Goal: Task Accomplishment & Management: Use online tool/utility

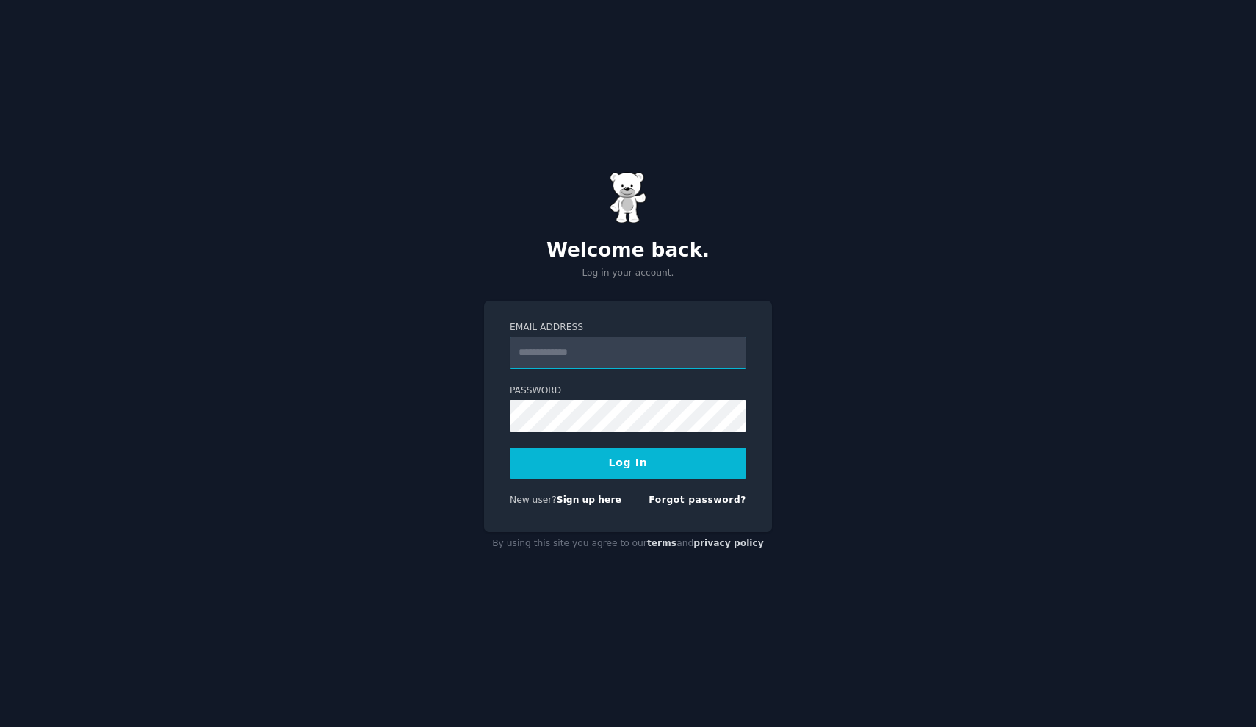
type input "**********"
click at [628, 462] on button "Log In" at bounding box center [628, 462] width 237 height 31
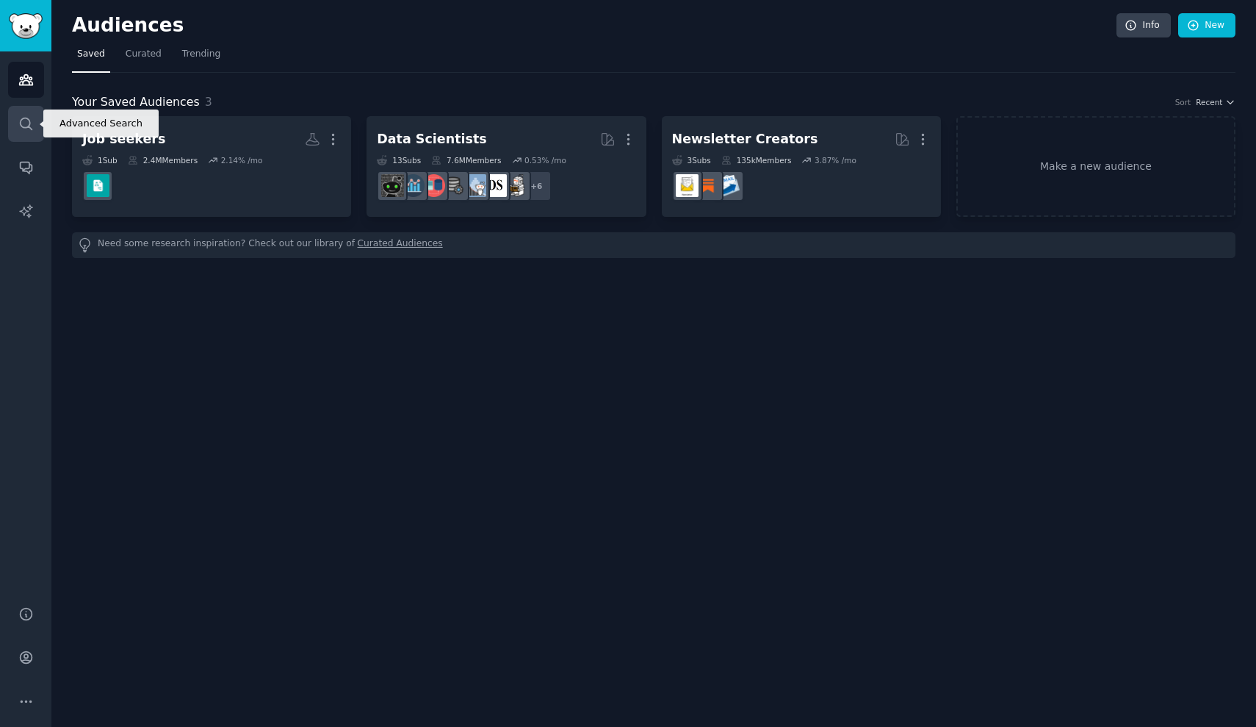
click at [18, 125] on icon "Sidebar" at bounding box center [25, 123] width 15 height 15
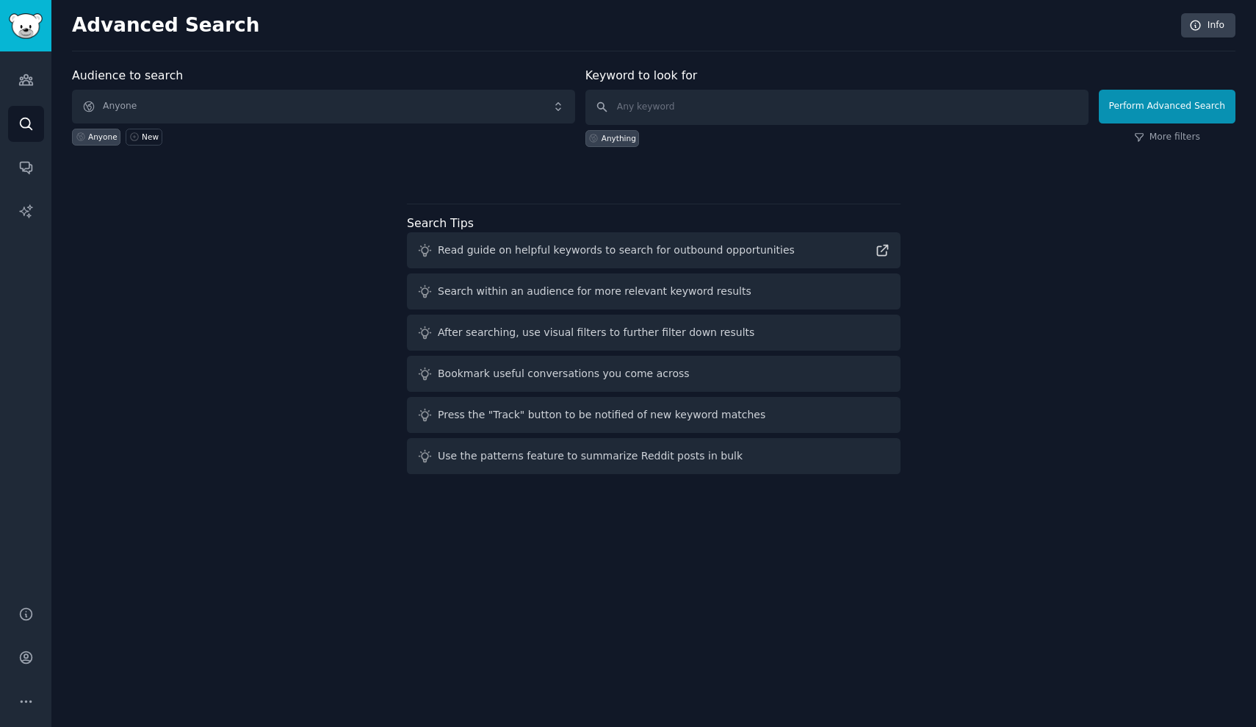
click at [201, 112] on span "Anyone" at bounding box center [323, 107] width 503 height 34
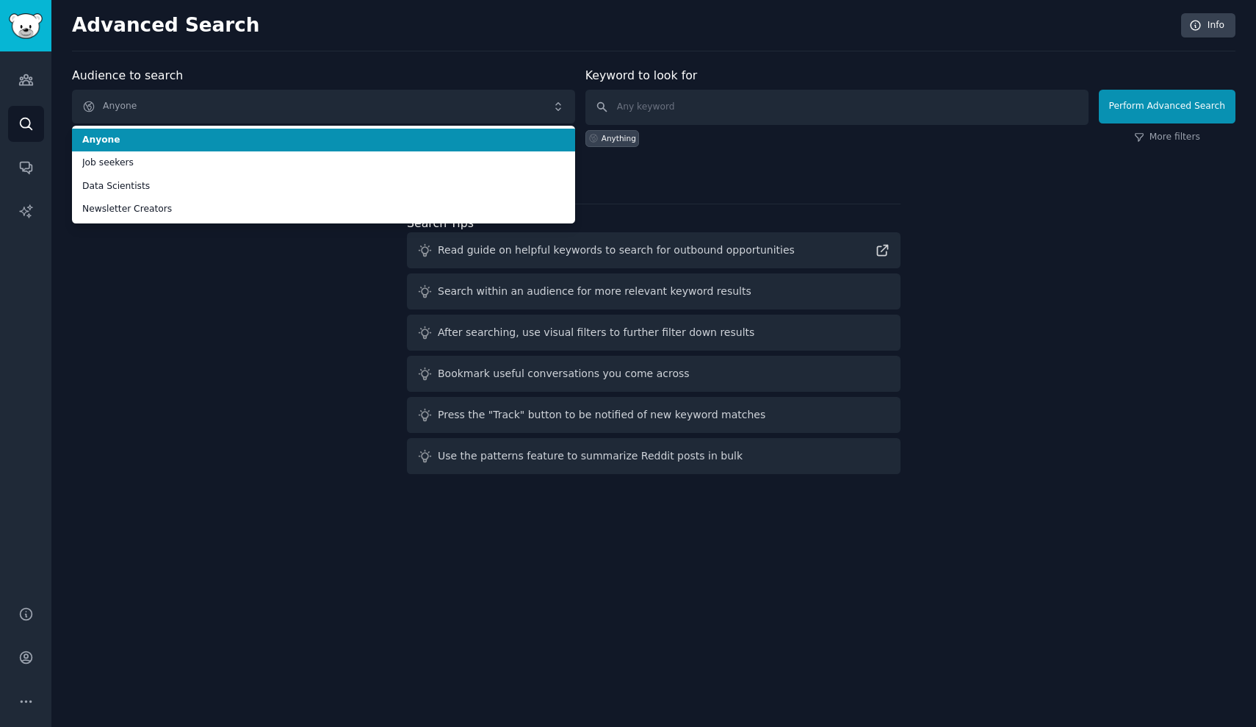
click at [253, 54] on div "Advanced Search Info Audience to search Anyone Anyone Job seekers Data Scientis…" at bounding box center [653, 363] width 1205 height 727
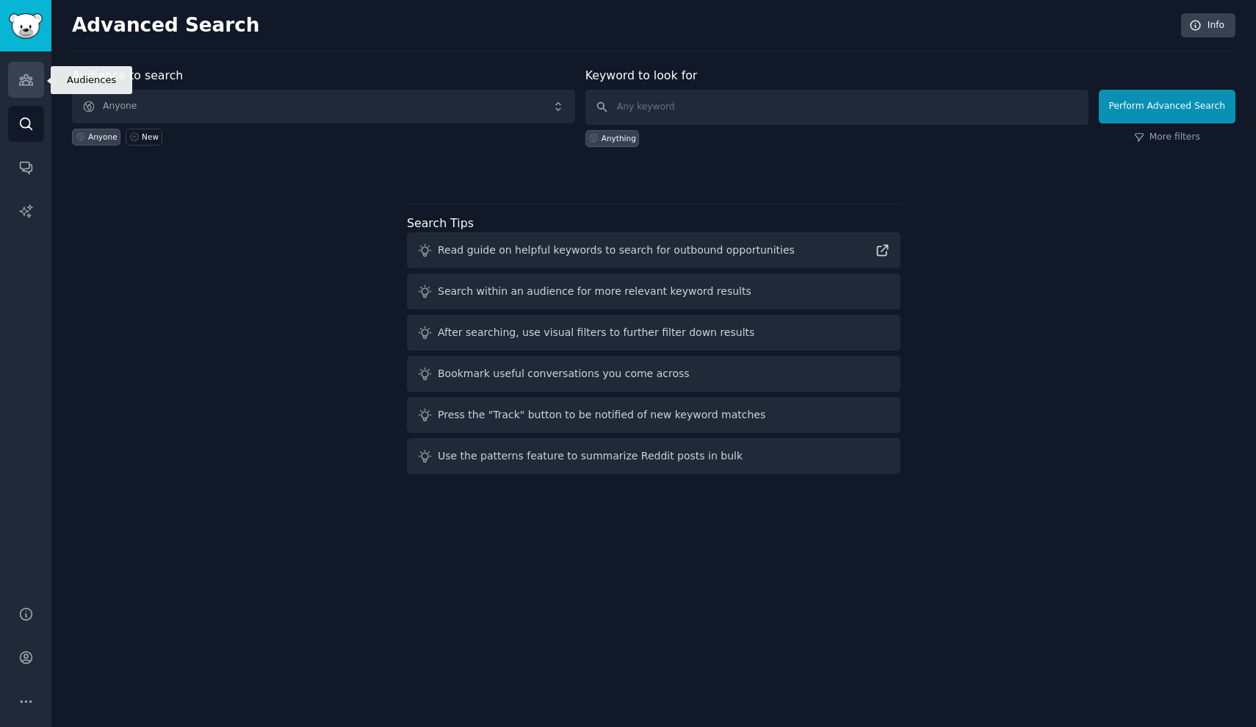
click at [31, 76] on icon "Sidebar" at bounding box center [25, 79] width 15 height 15
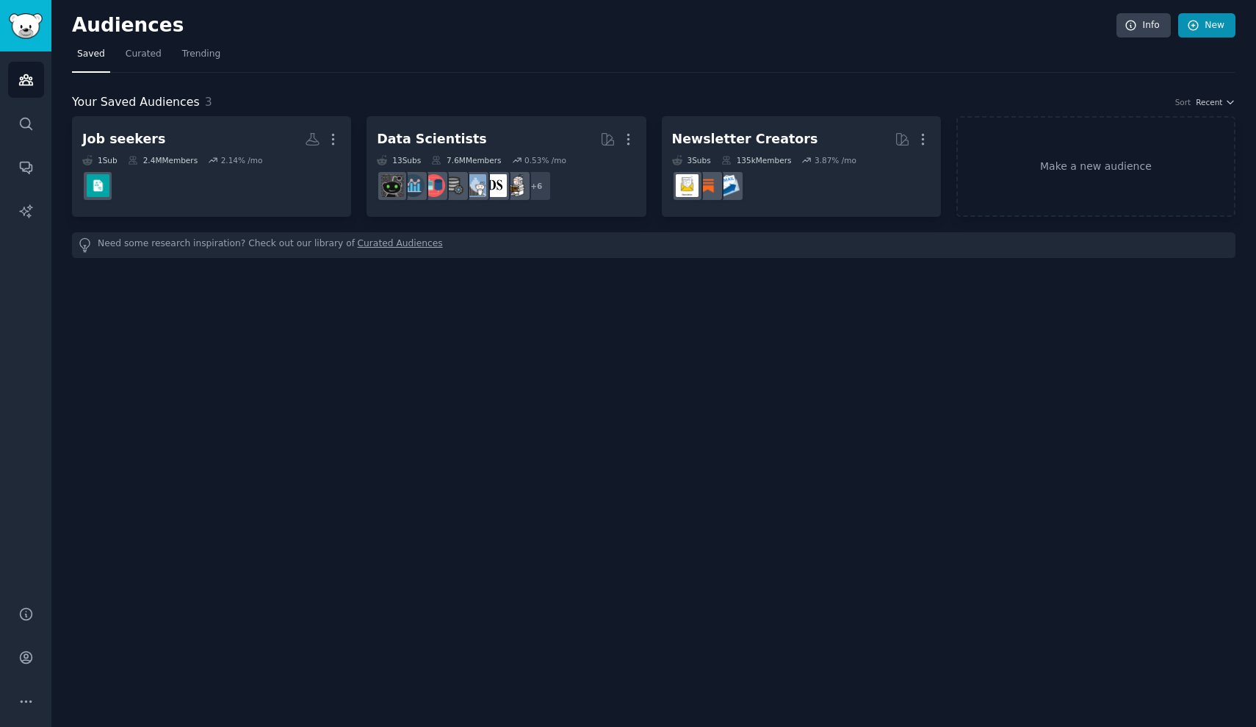
click at [1217, 31] on link "New" at bounding box center [1206, 25] width 57 height 25
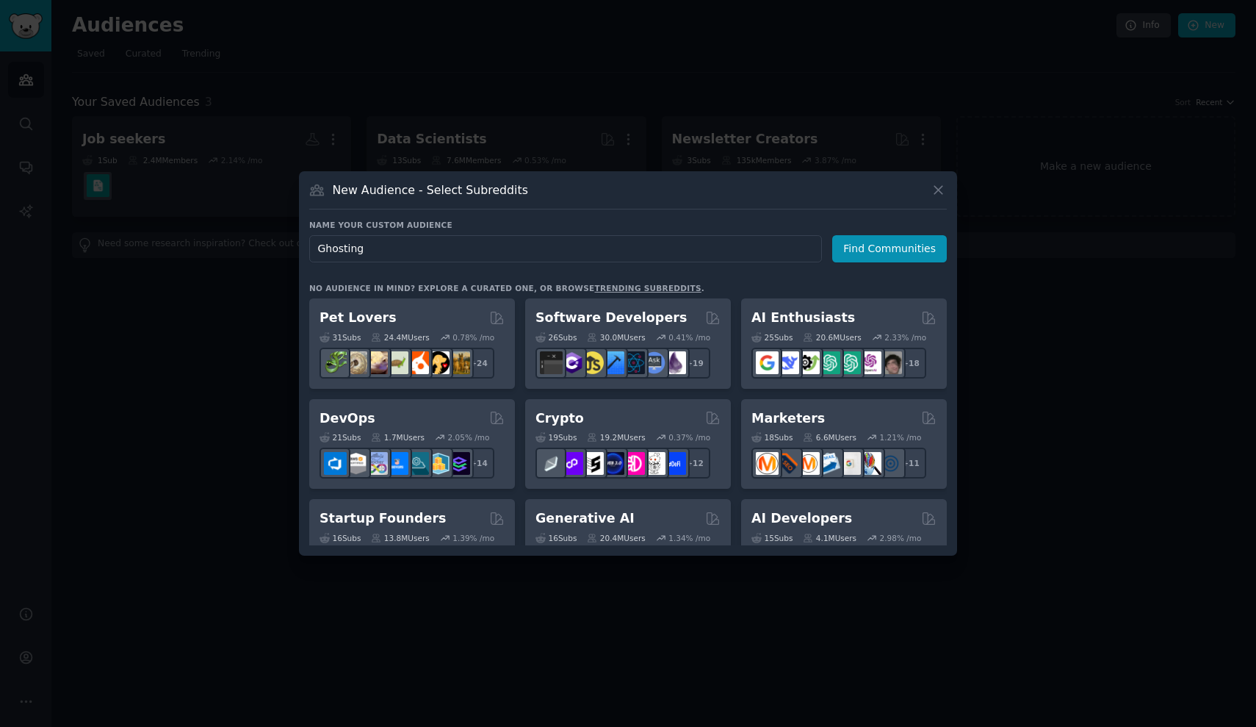
type input "Ghostings"
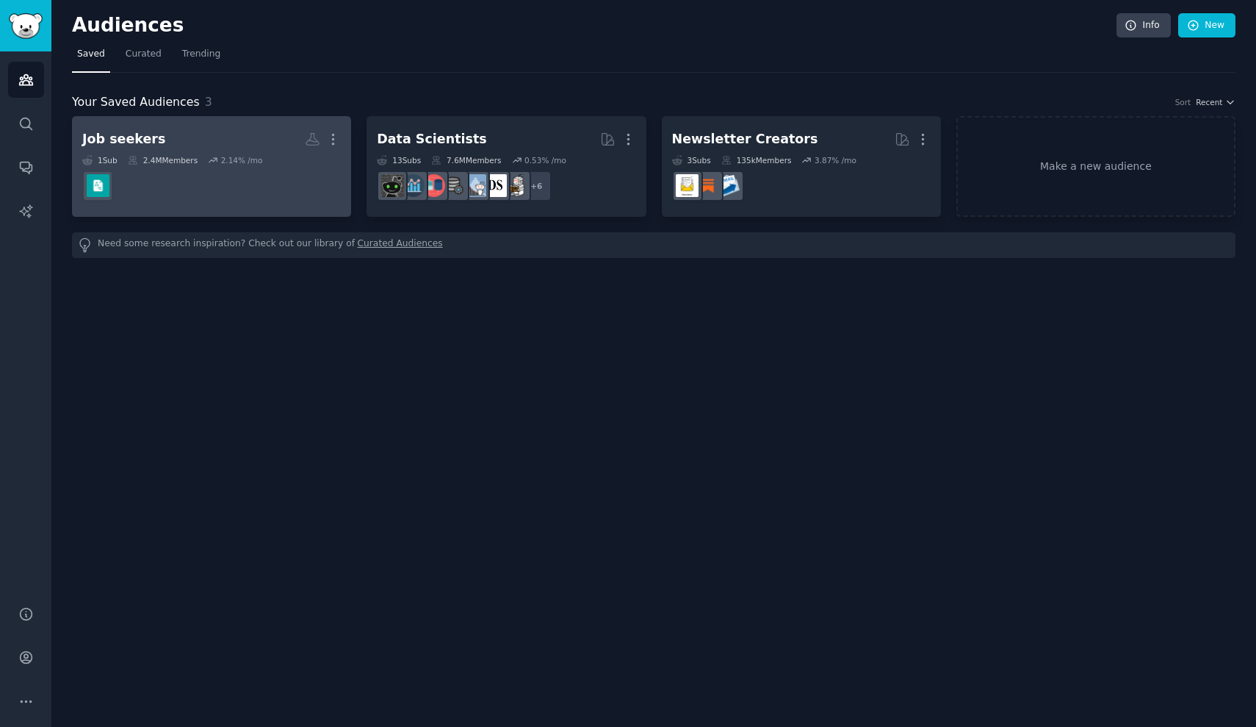
click at [220, 172] on dd at bounding box center [211, 185] width 259 height 41
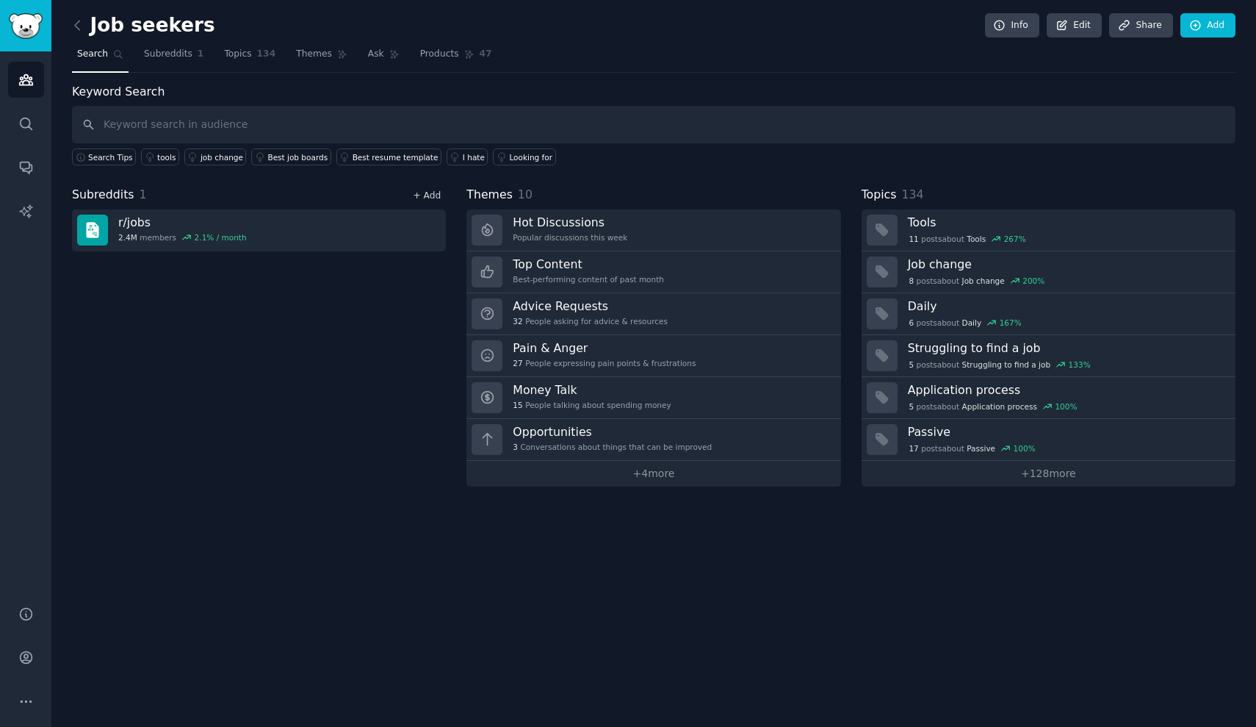
click at [431, 196] on link "+ Add" at bounding box center [427, 195] width 28 height 10
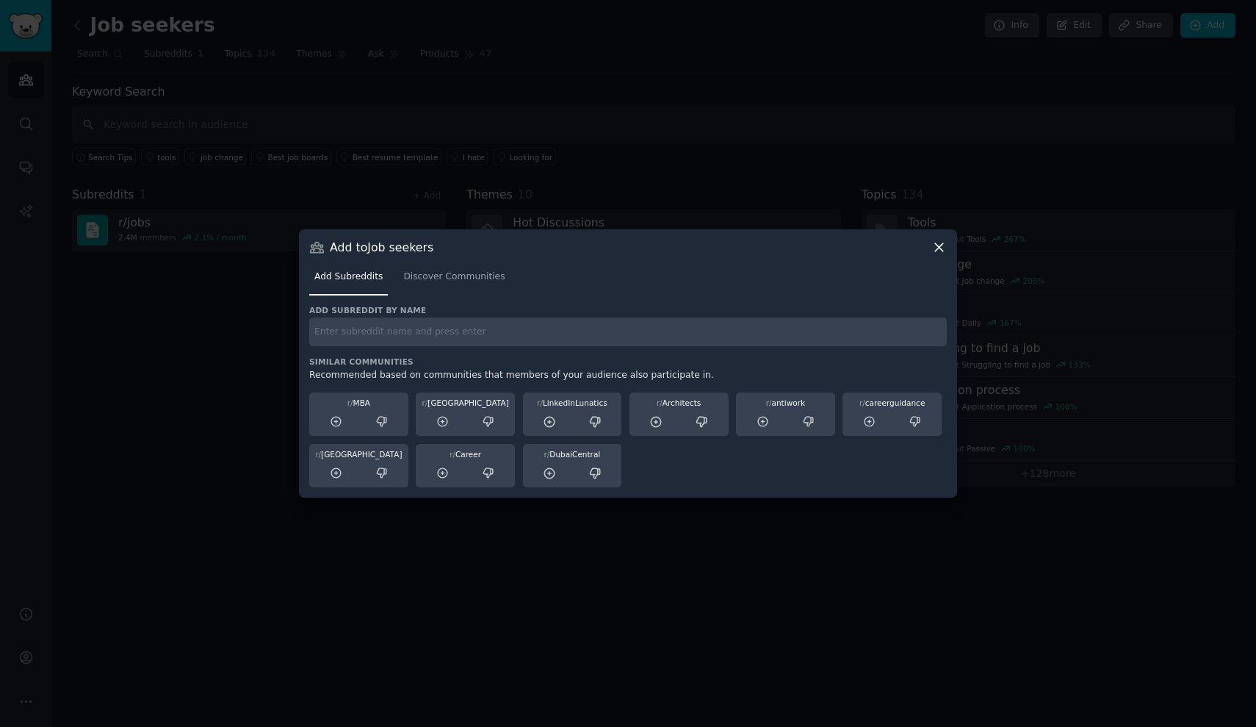
click at [426, 337] on input "text" at bounding box center [628, 331] width 638 height 29
type input "recruitinghell"
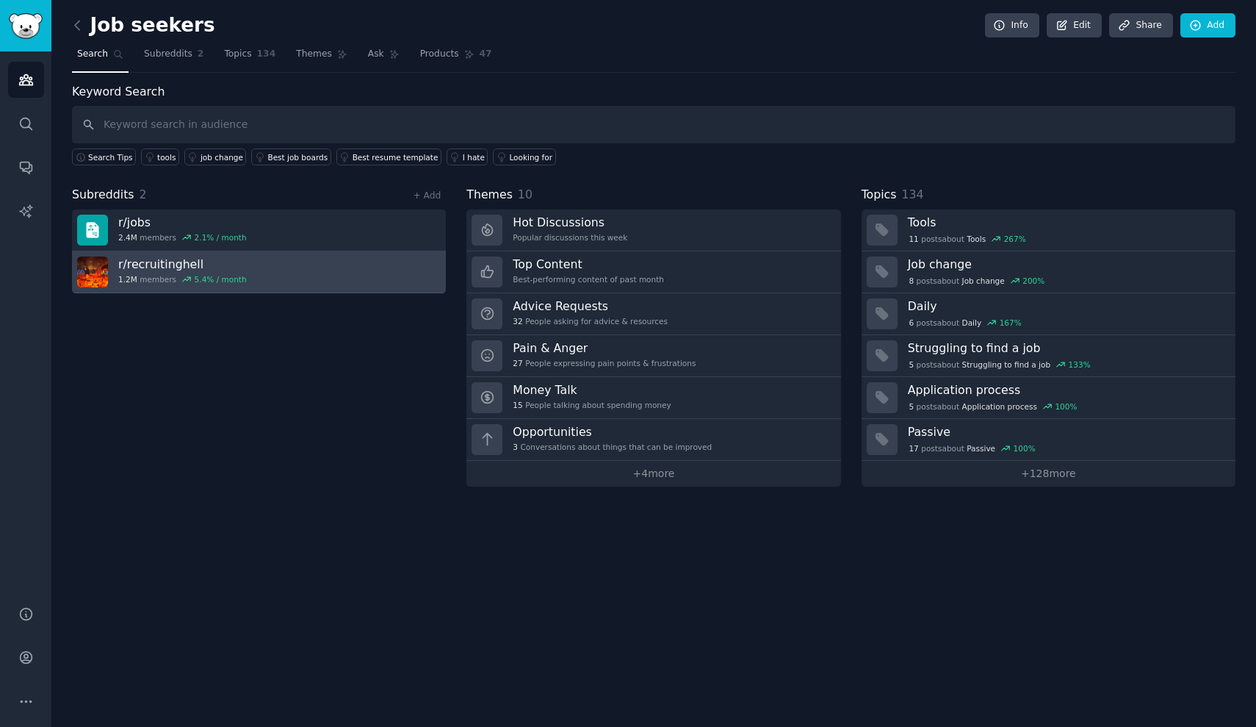
click at [341, 277] on link "r/ recruitinghell 1.2M members 5.4 % / month" at bounding box center [259, 272] width 374 height 42
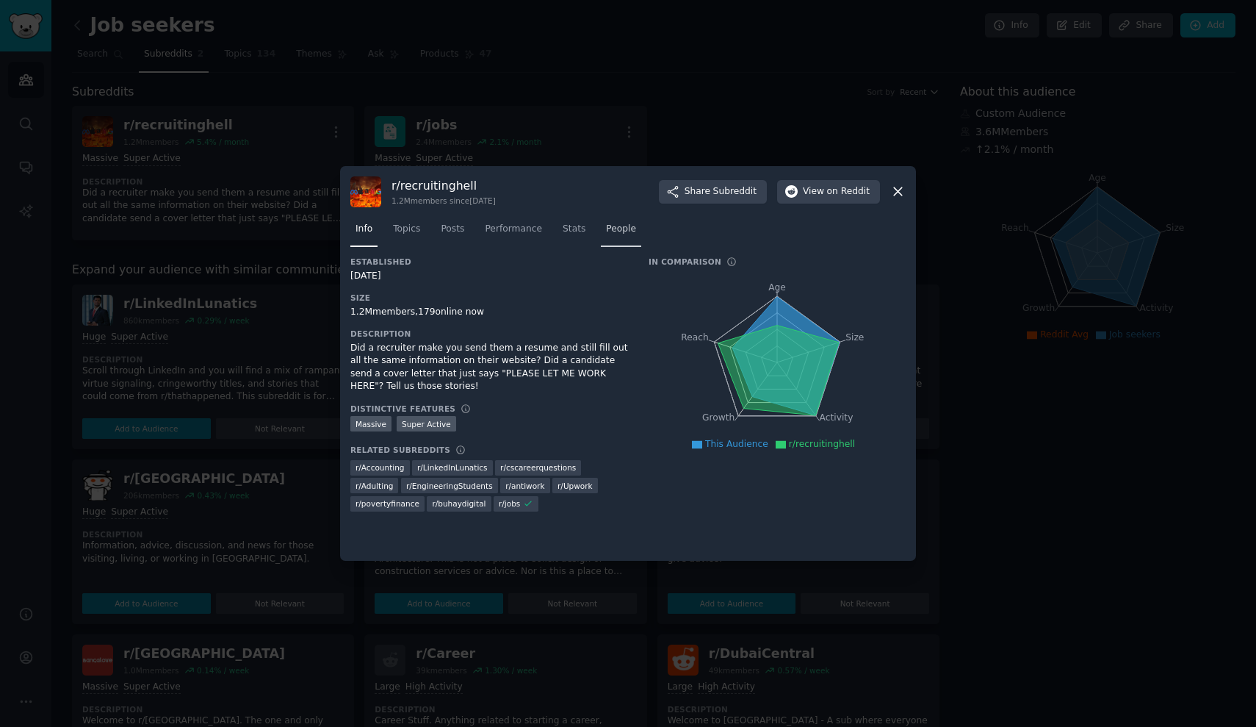
click at [627, 227] on span "People" at bounding box center [621, 229] width 30 height 13
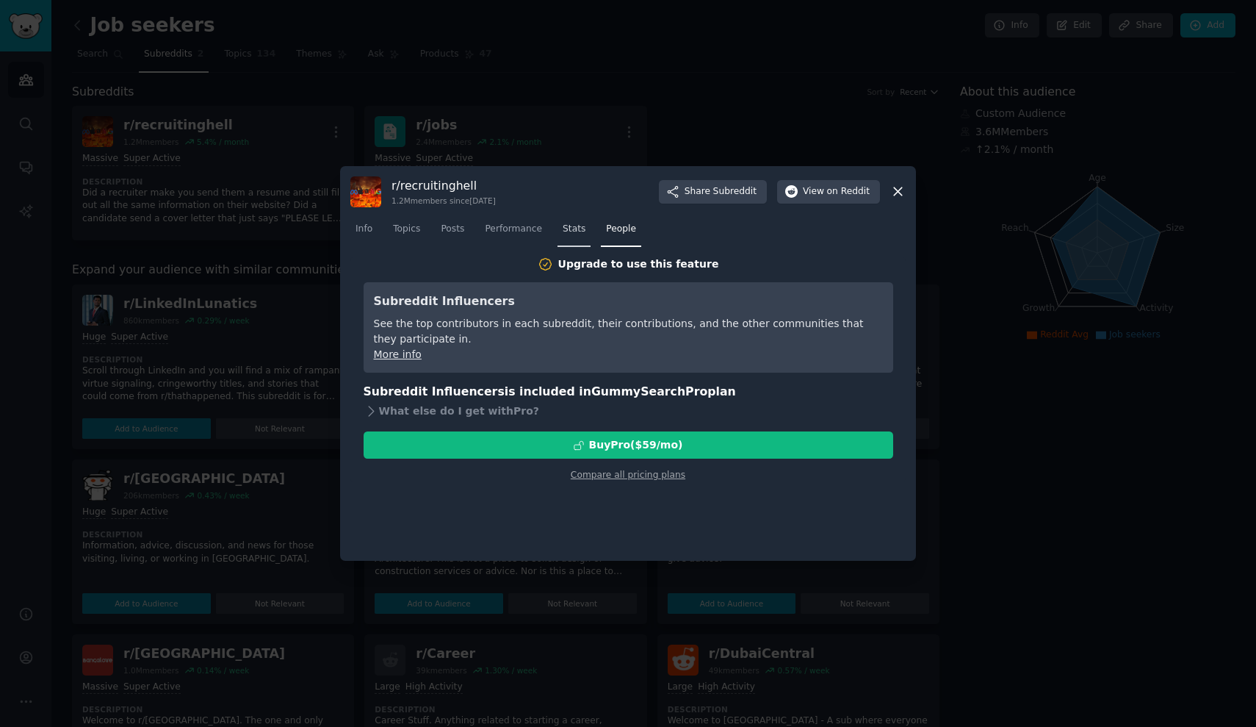
click at [569, 233] on span "Stats" at bounding box center [574, 229] width 23 height 13
click at [533, 232] on span "Performance" at bounding box center [513, 229] width 57 height 13
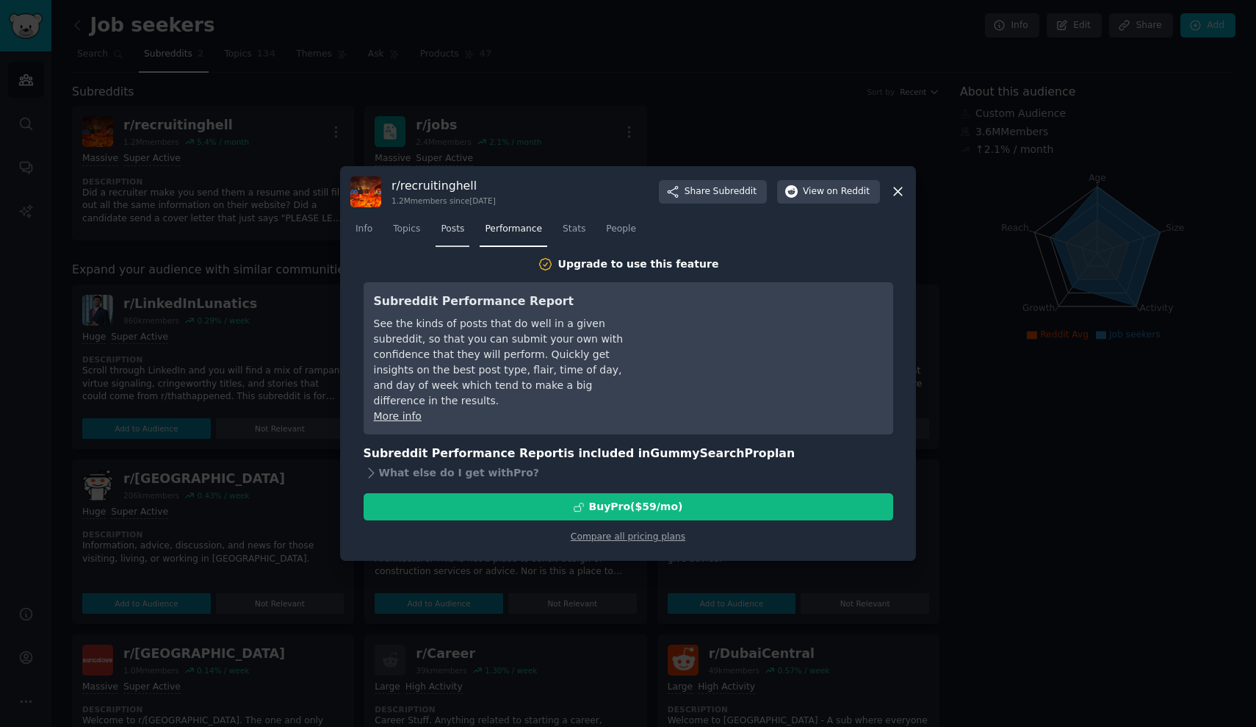
click at [460, 232] on span "Posts" at bounding box center [453, 229] width 24 height 13
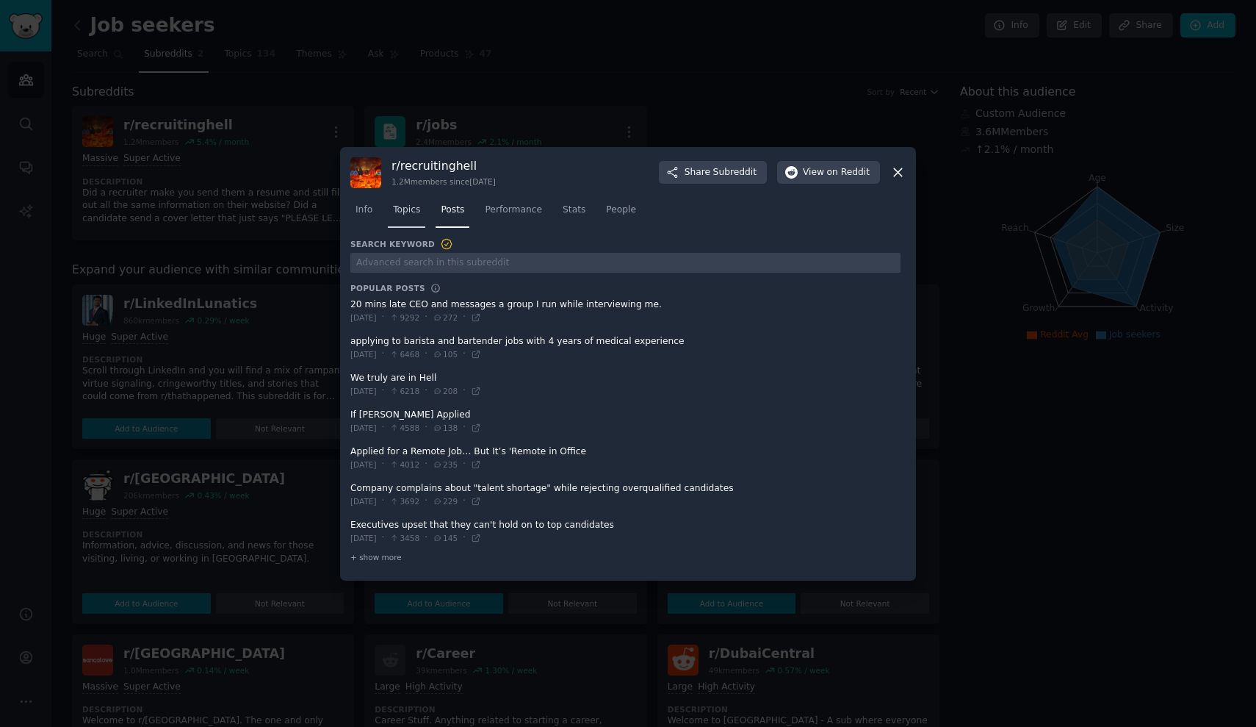
click at [406, 215] on span "Topics" at bounding box center [406, 209] width 27 height 13
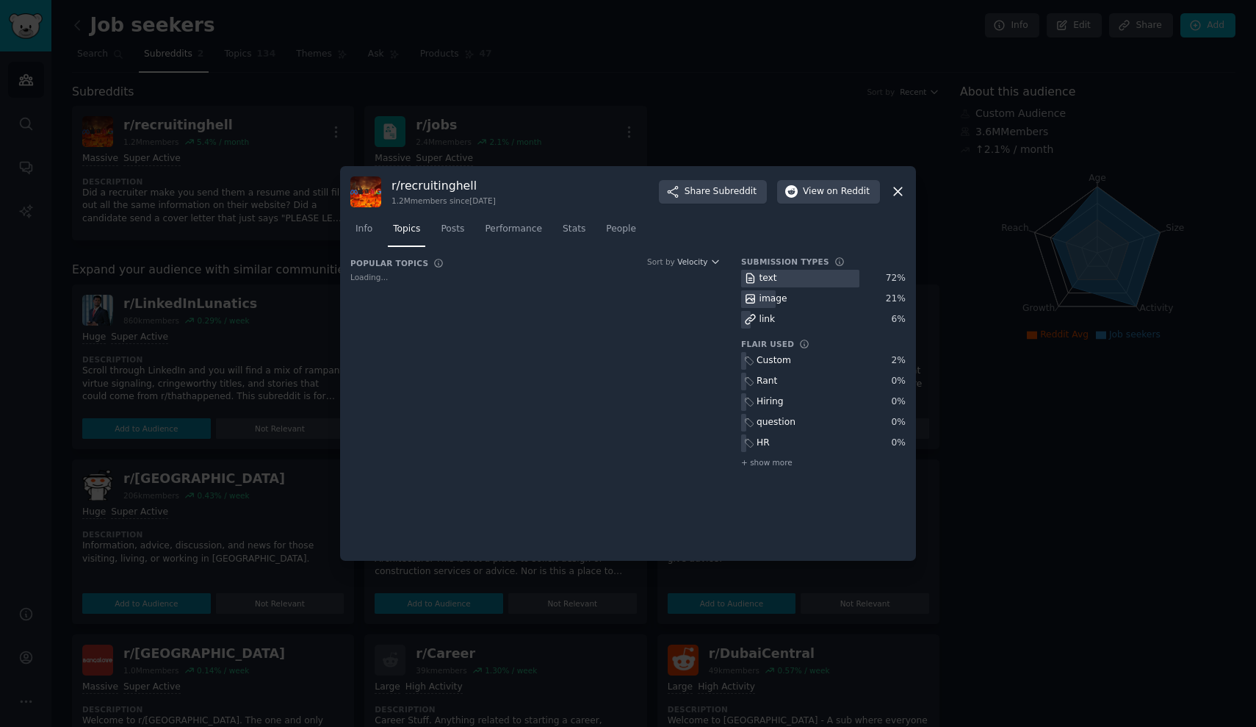
click at [901, 190] on icon at bounding box center [897, 191] width 15 height 15
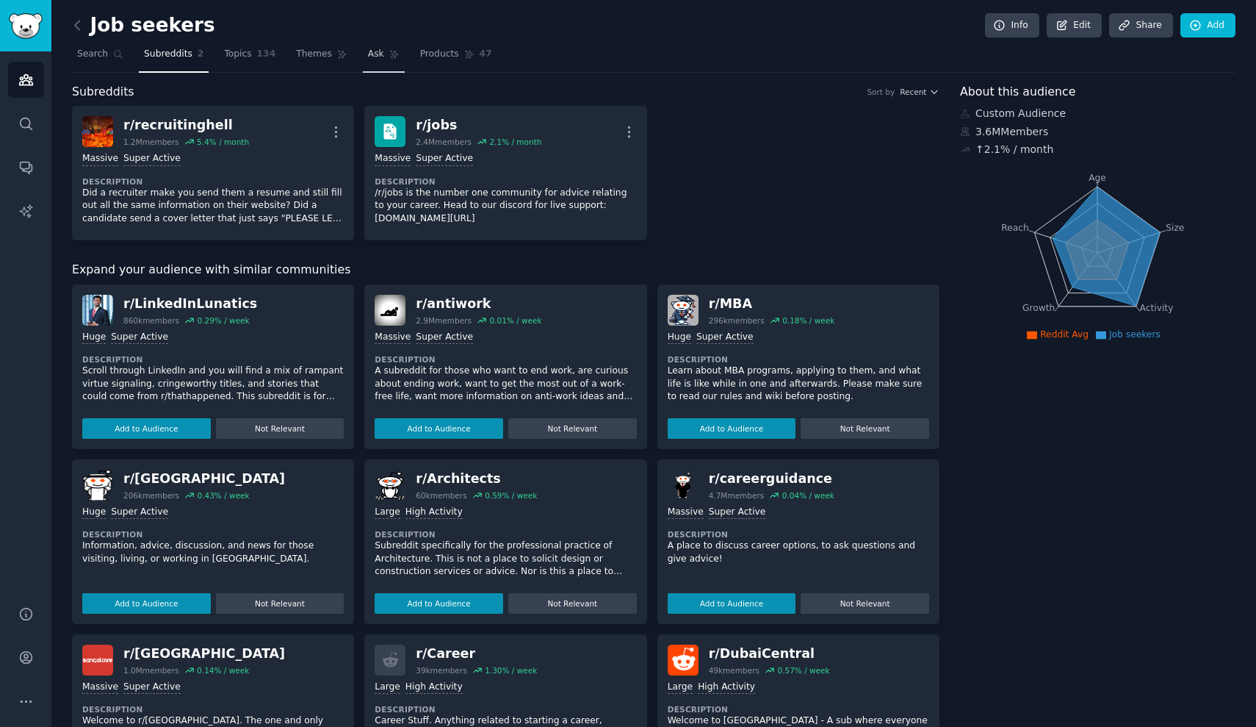
click at [390, 60] on link "Ask" at bounding box center [384, 58] width 42 height 30
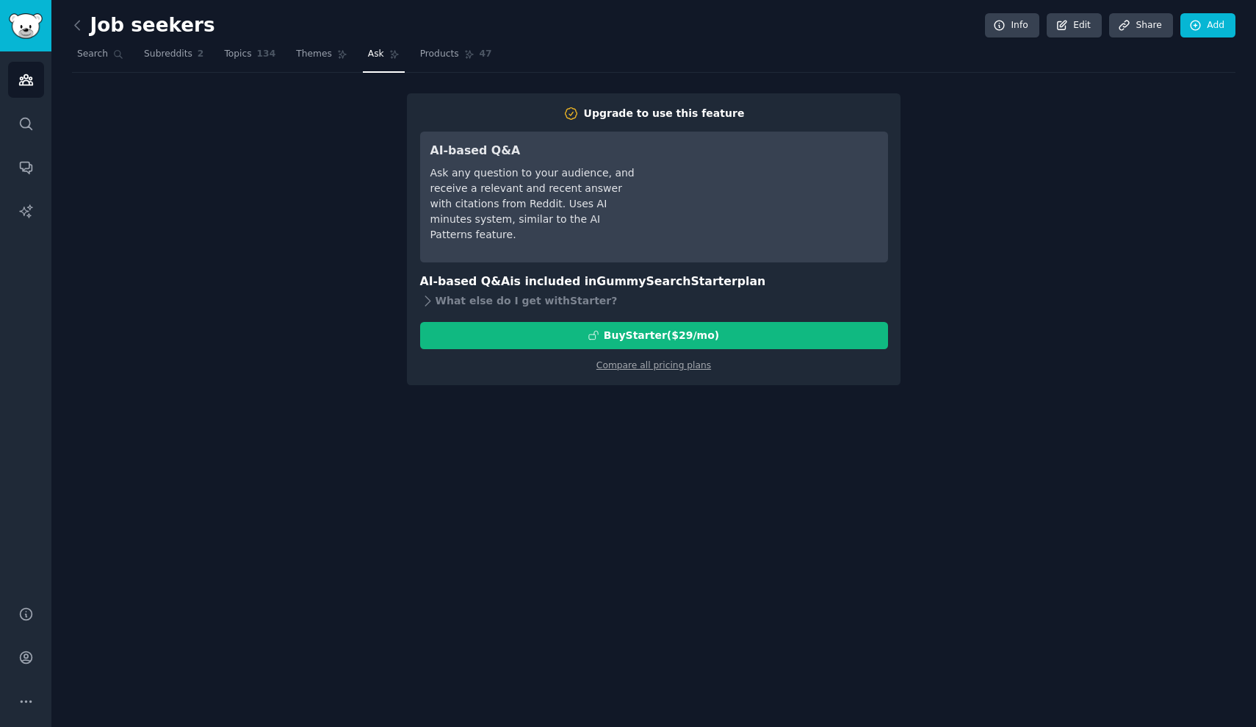
click at [322, 222] on div "Upgrade to use this feature AI-based Q&A Ask any question to your audience, and…" at bounding box center [654, 239] width 1164 height 292
click at [131, 65] on nav "Search Subreddits 2 Topics 134 Themes Ask Products 47" at bounding box center [654, 58] width 1164 height 30
click at [176, 62] on link "Subreddits 2" at bounding box center [174, 58] width 70 height 30
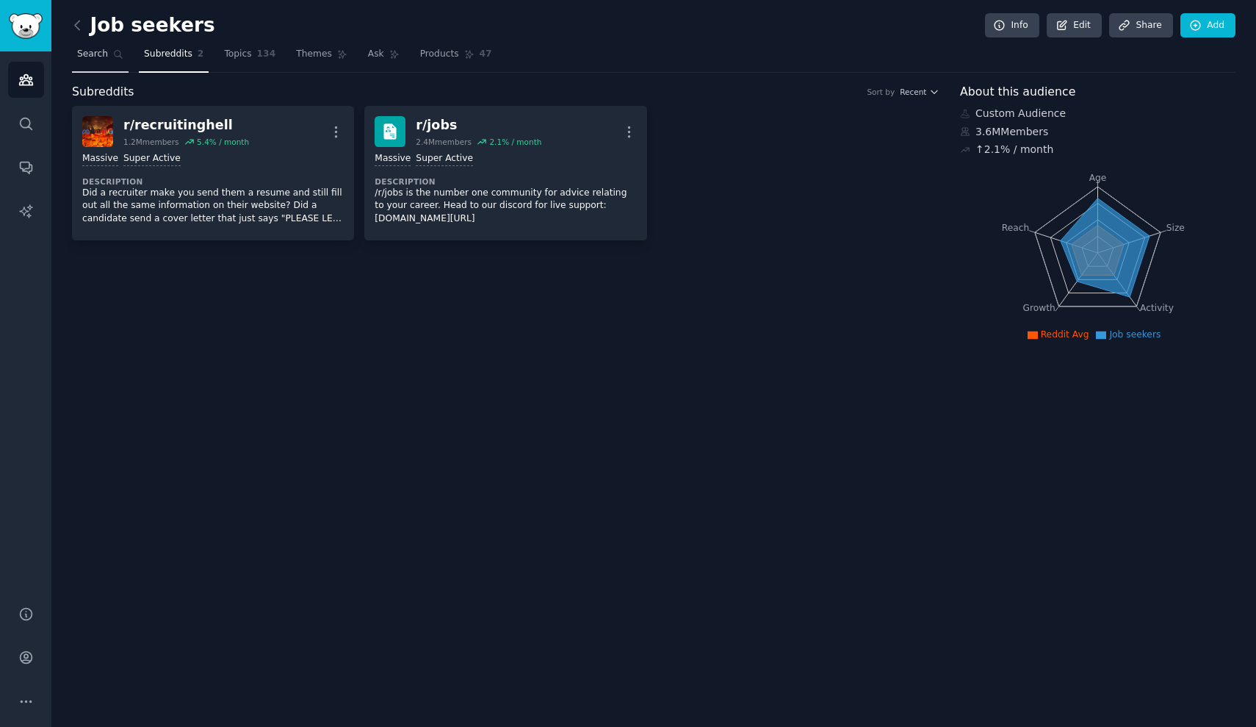
click at [109, 61] on link "Search" at bounding box center [100, 58] width 57 height 30
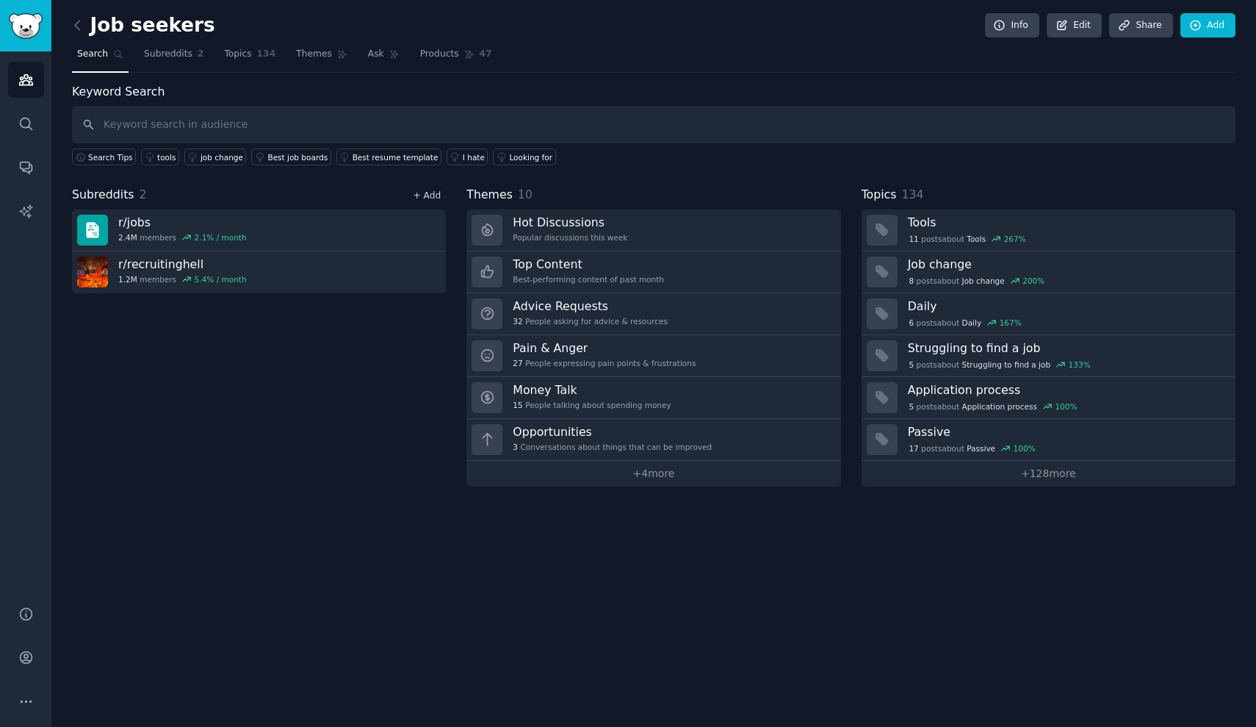
click at [435, 195] on link "+ Add" at bounding box center [427, 195] width 28 height 10
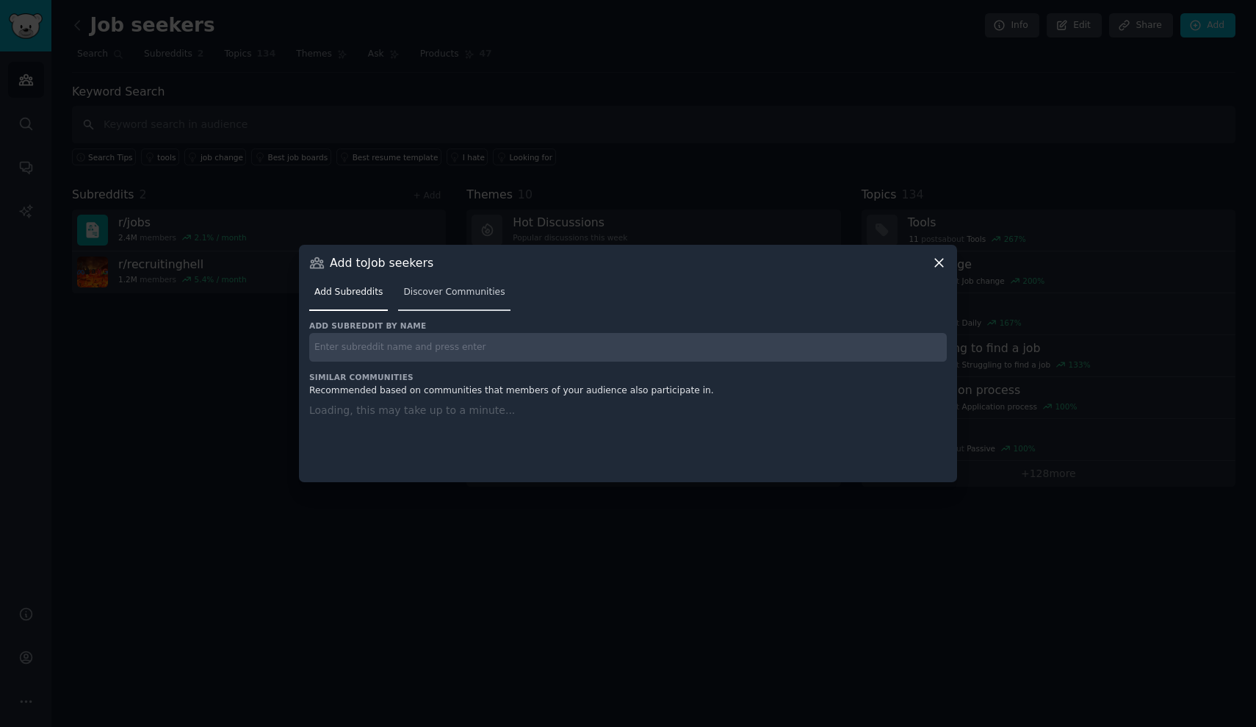
click at [446, 298] on span "Discover Communities" at bounding box center [453, 292] width 101 height 13
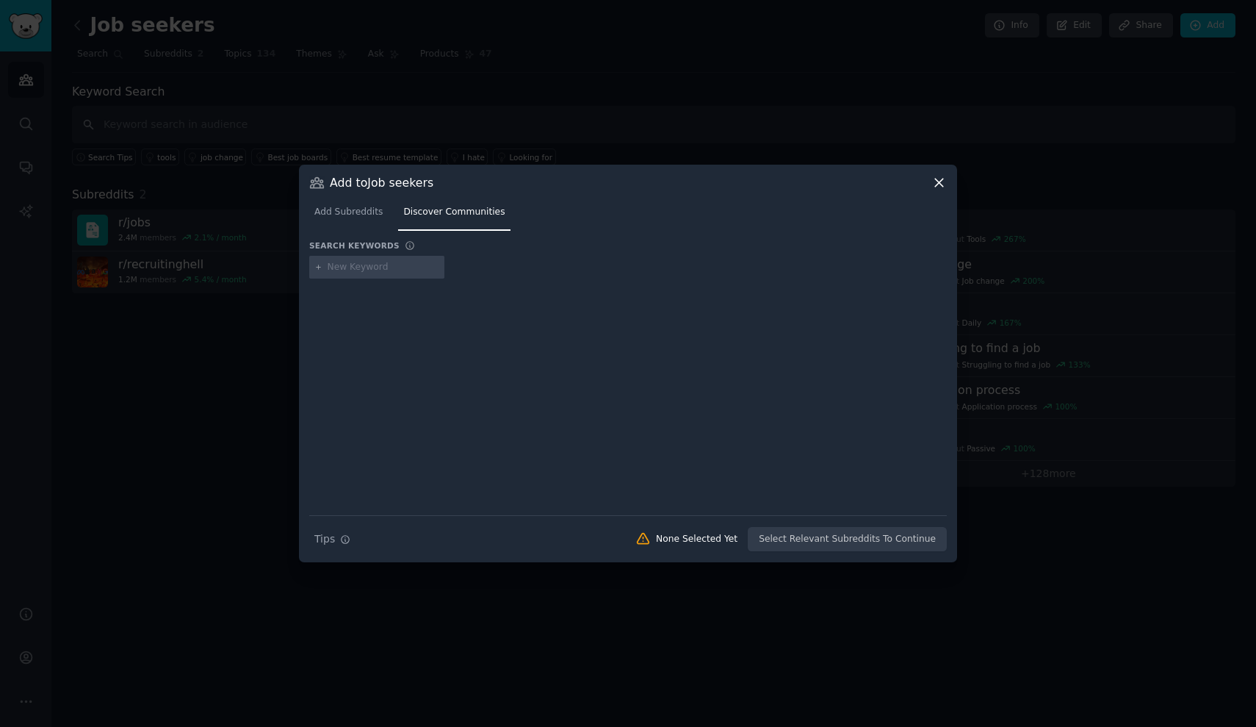
click at [406, 267] on input "text" at bounding box center [384, 267] width 112 height 13
type input "ghosted"
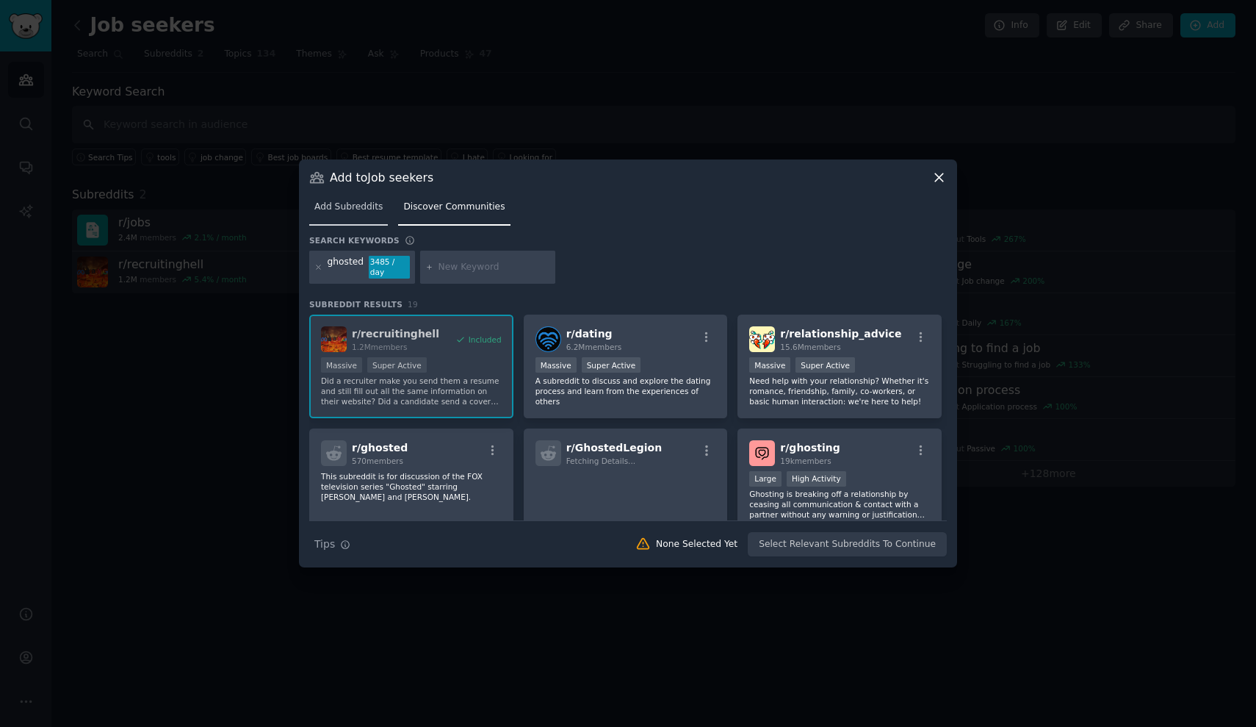
click at [357, 206] on span "Add Subreddits" at bounding box center [348, 207] width 68 height 13
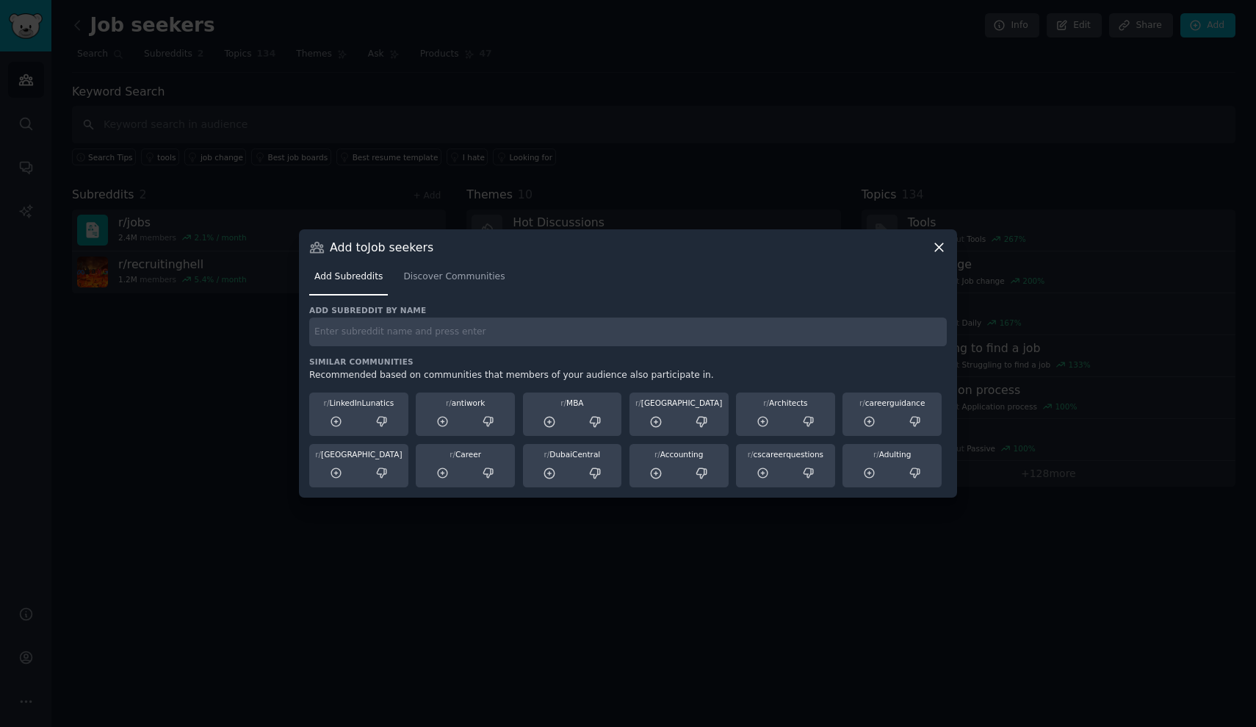
click at [938, 251] on icon at bounding box center [939, 246] width 15 height 15
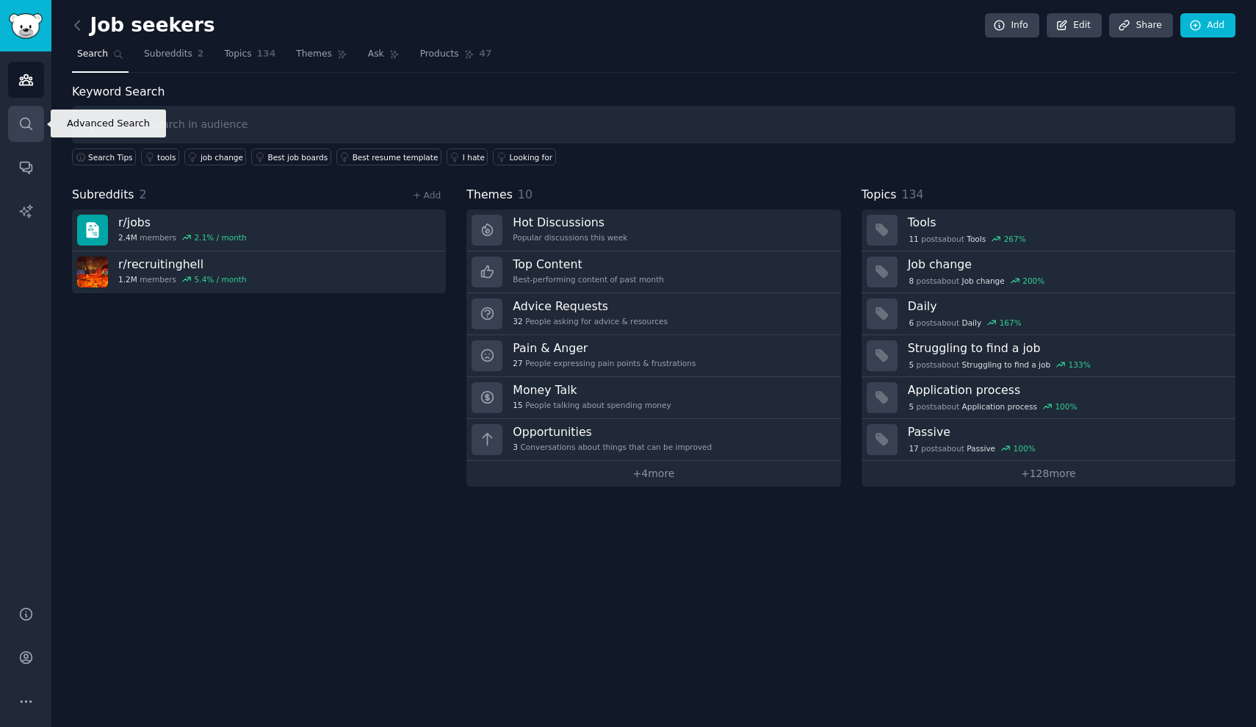
click at [31, 133] on link "Search" at bounding box center [26, 124] width 36 height 36
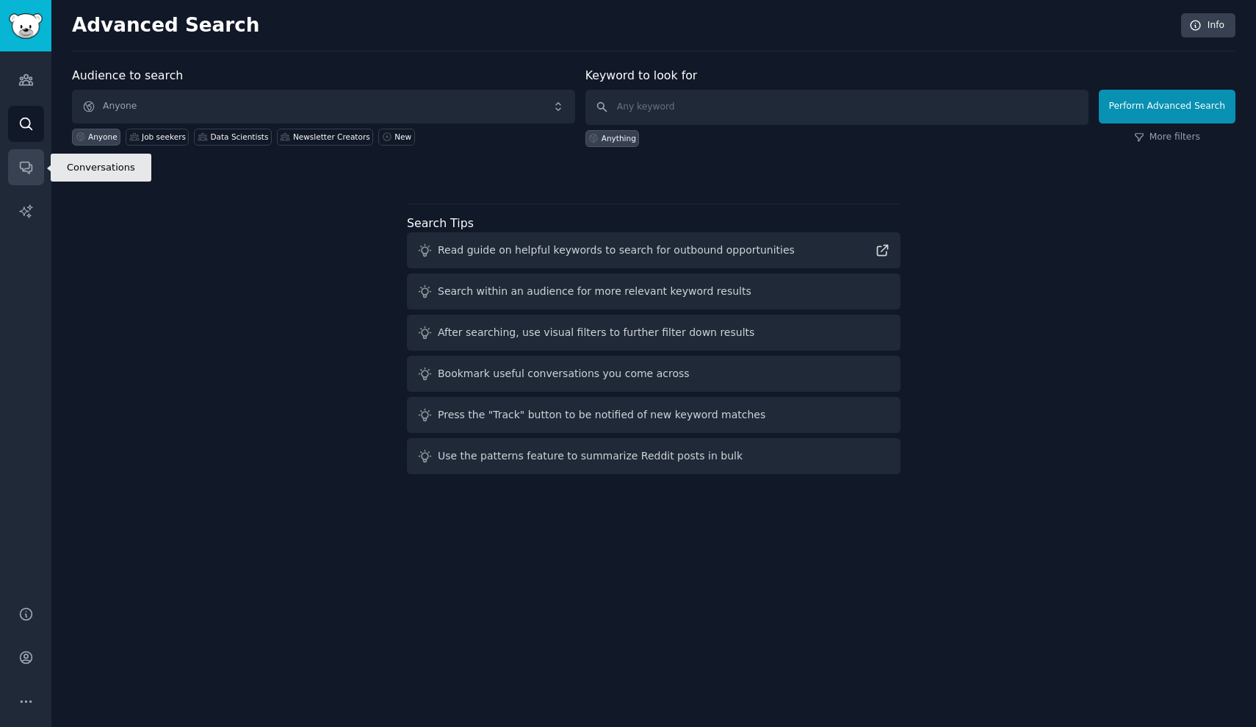
click at [32, 172] on icon "Sidebar" at bounding box center [25, 166] width 15 height 15
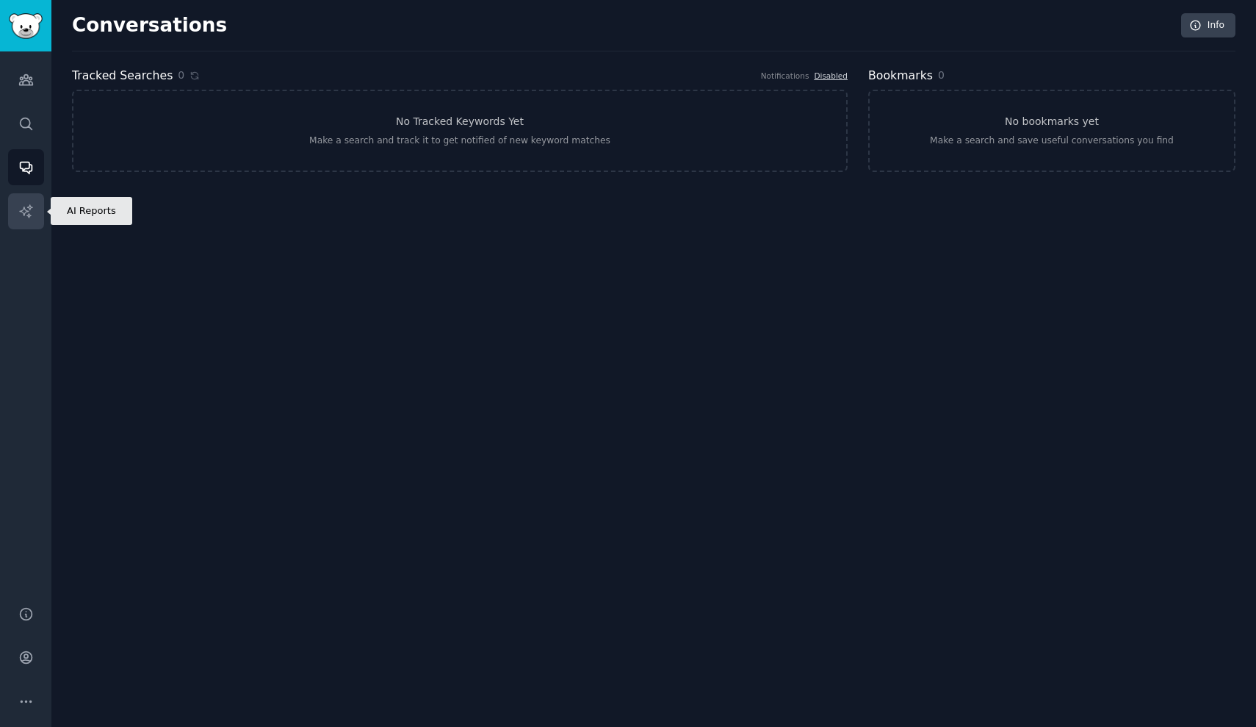
click at [34, 208] on link "AI Reports" at bounding box center [26, 211] width 36 height 36
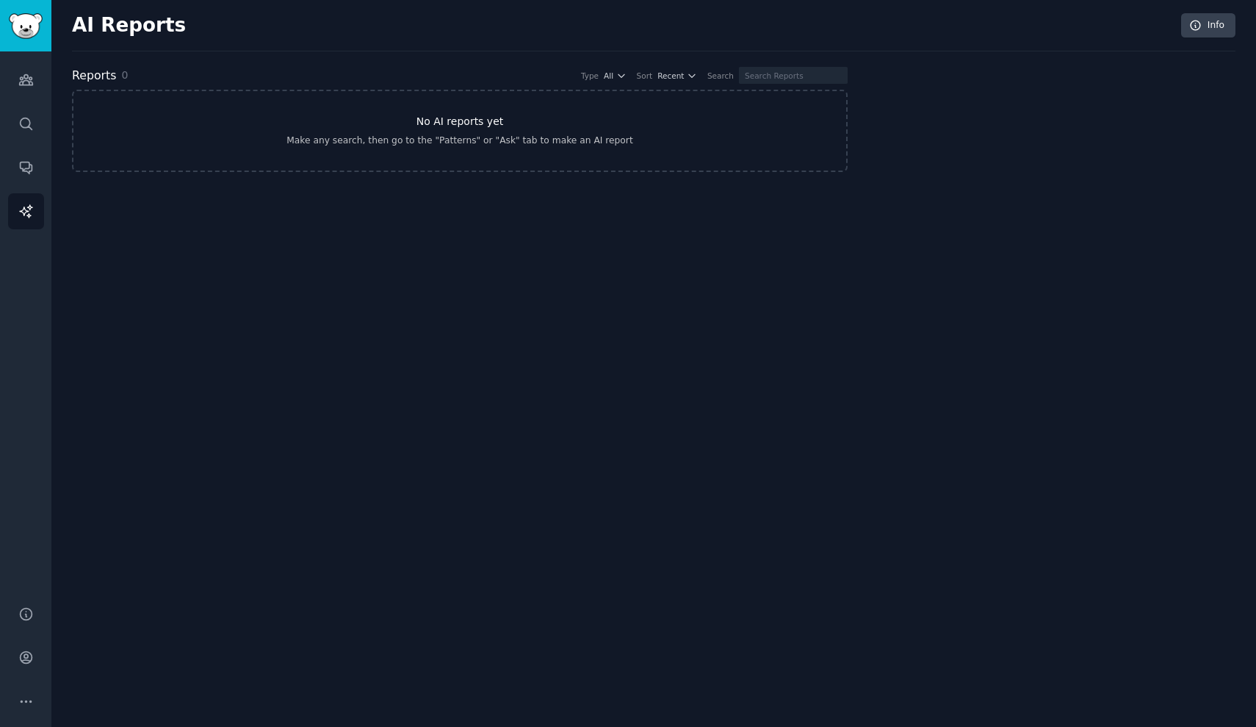
click at [455, 141] on div "Make any search, then go to the "Patterns" or "Ask" tab to make an AI report" at bounding box center [460, 140] width 346 height 13
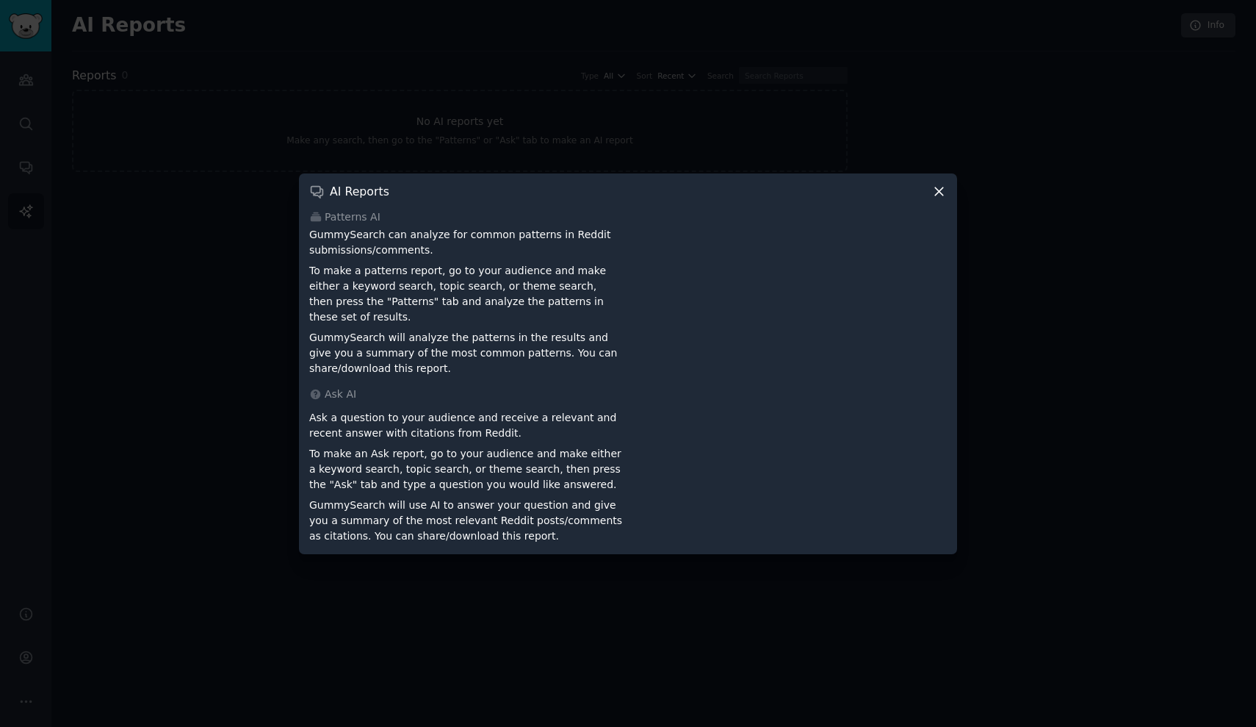
click at [939, 197] on icon at bounding box center [939, 191] width 15 height 15
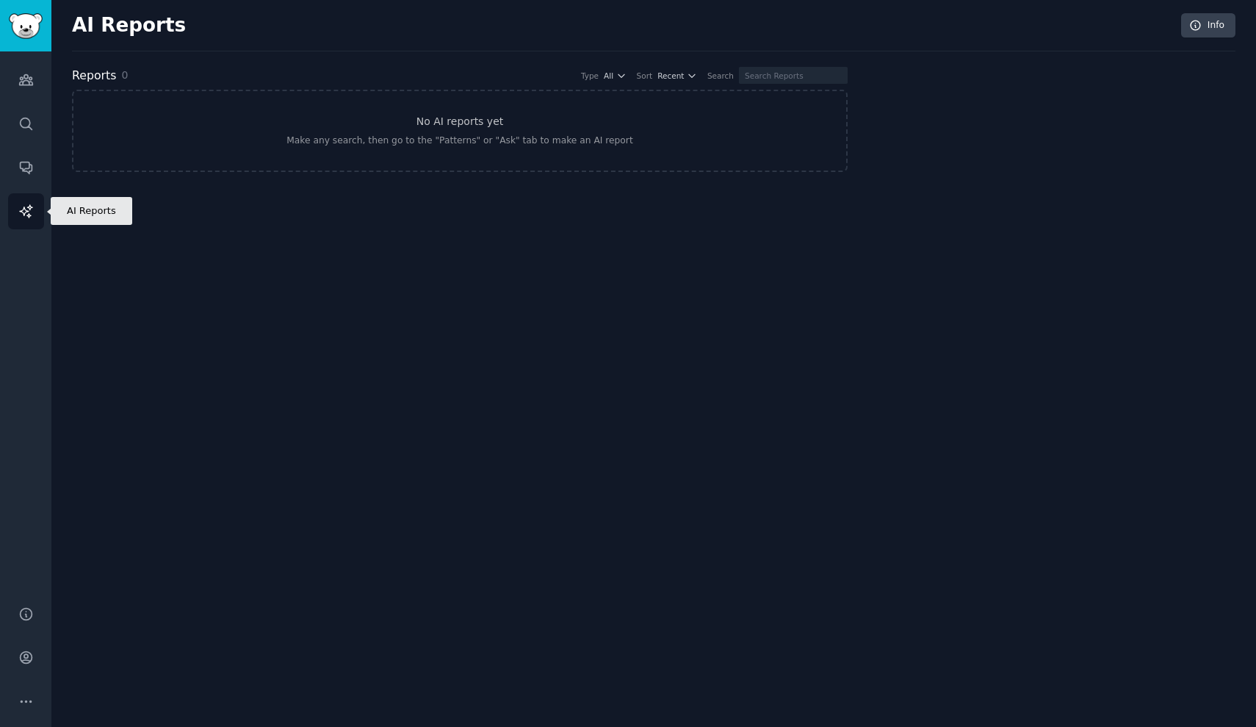
click at [29, 196] on link "AI Reports" at bounding box center [26, 211] width 36 height 36
click at [377, 129] on link "No AI reports yet Make any search, then go to the "Patterns" or "Ask" tab to ma…" at bounding box center [460, 131] width 776 height 82
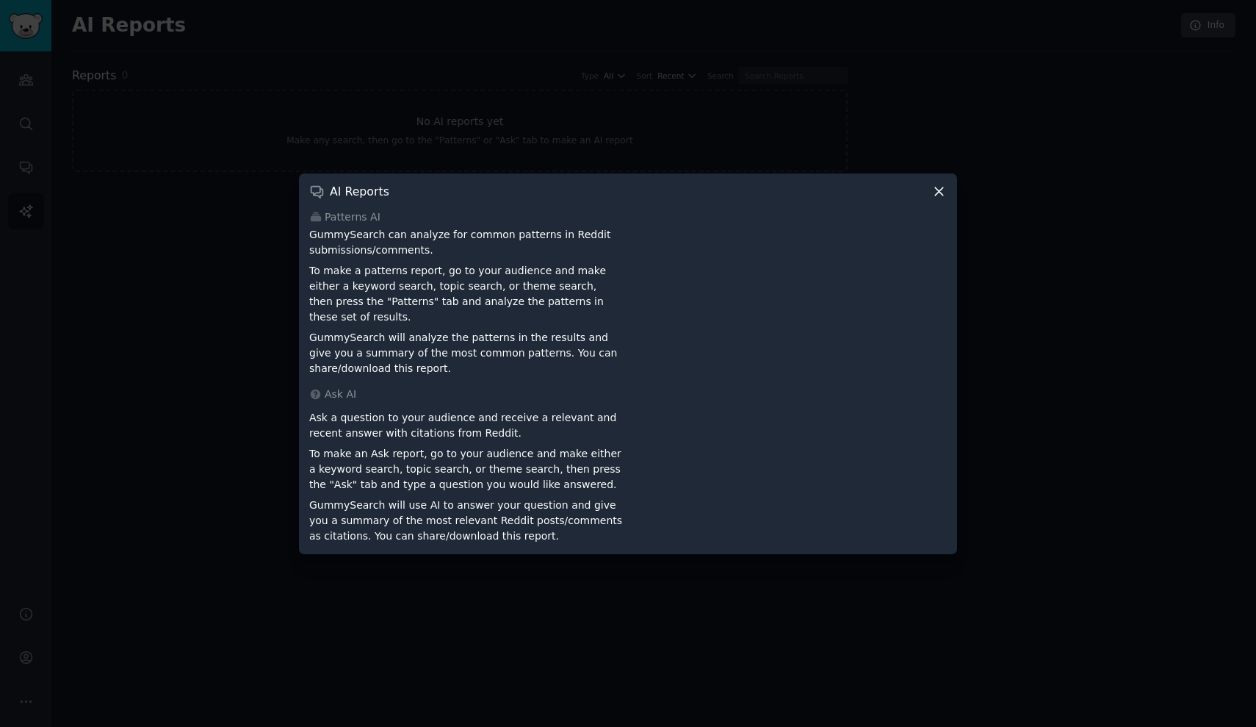
click at [186, 324] on div at bounding box center [628, 363] width 1256 height 727
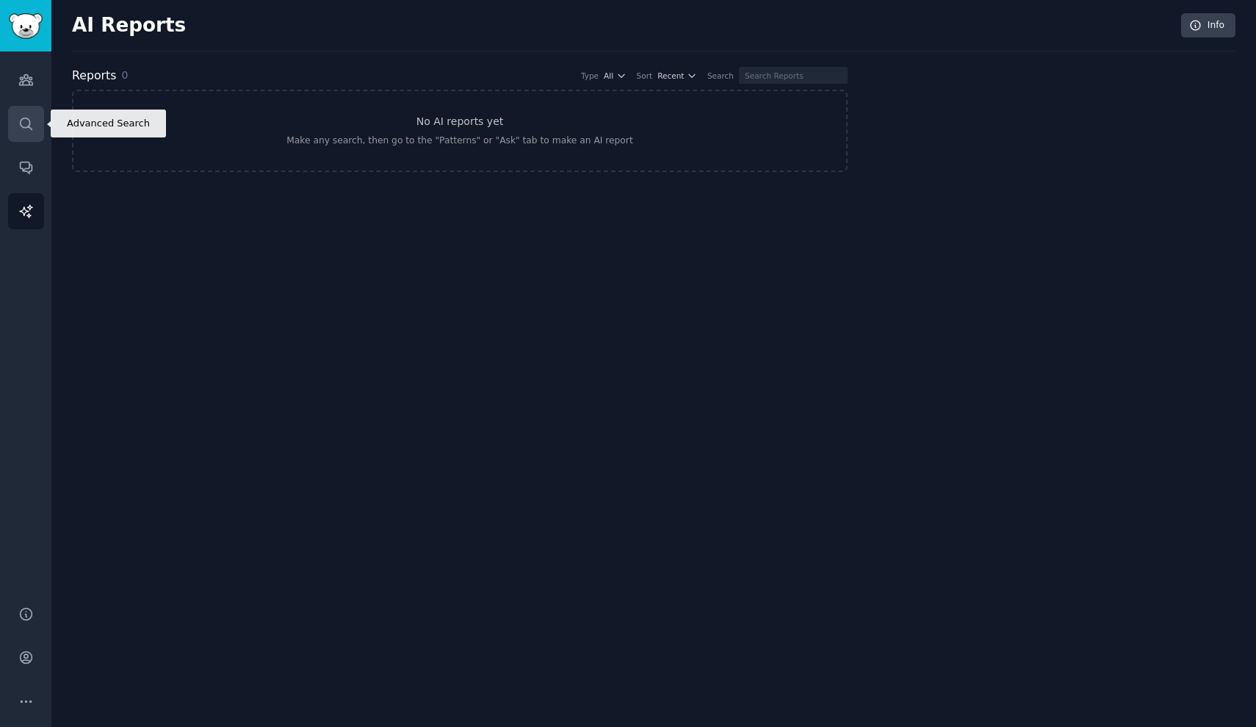
click at [25, 128] on icon "Sidebar" at bounding box center [26, 124] width 12 height 12
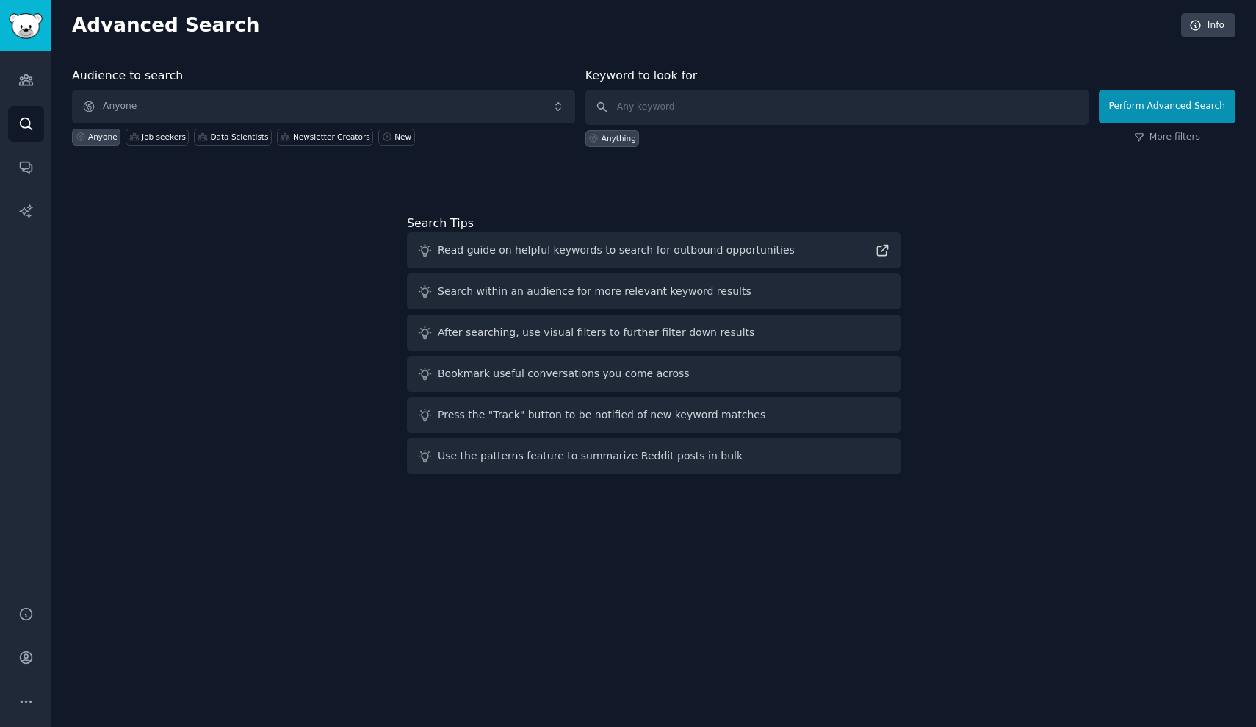
click at [298, 112] on span "Anyone" at bounding box center [323, 107] width 503 height 34
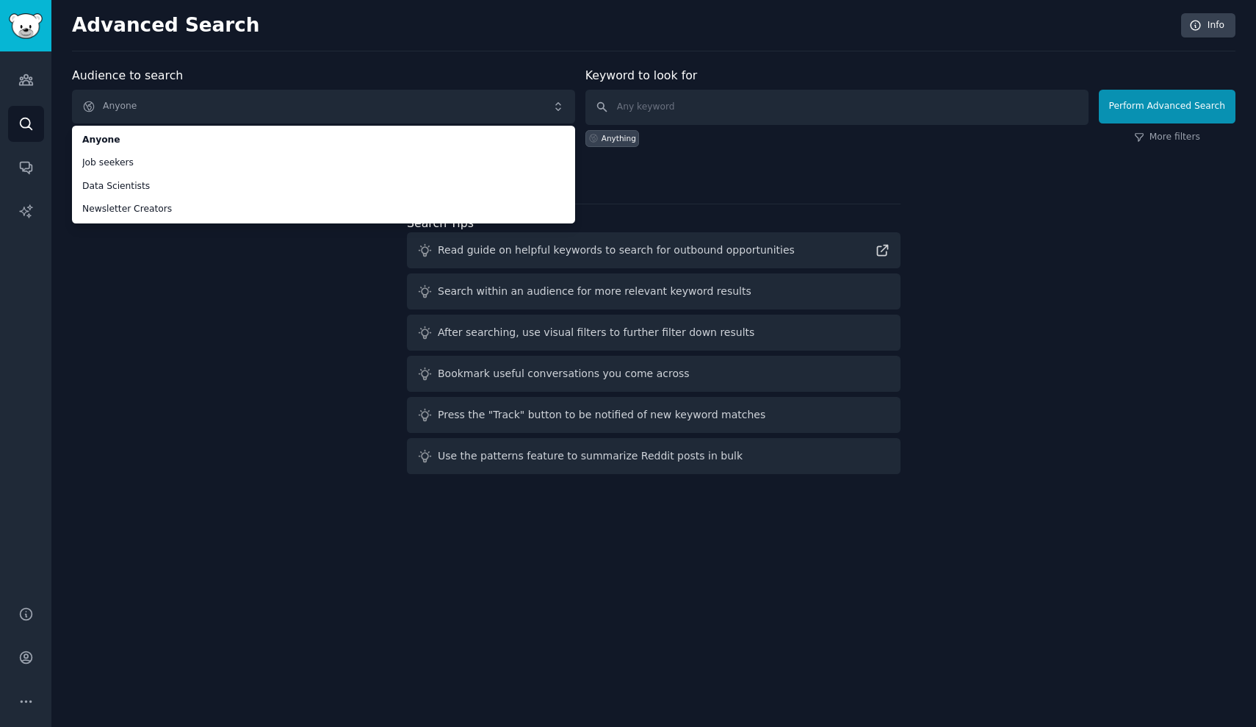
click at [239, 284] on div "Audience to search Anyone Anyone Job seekers Data Scientists Newsletter Creator…" at bounding box center [654, 273] width 1164 height 413
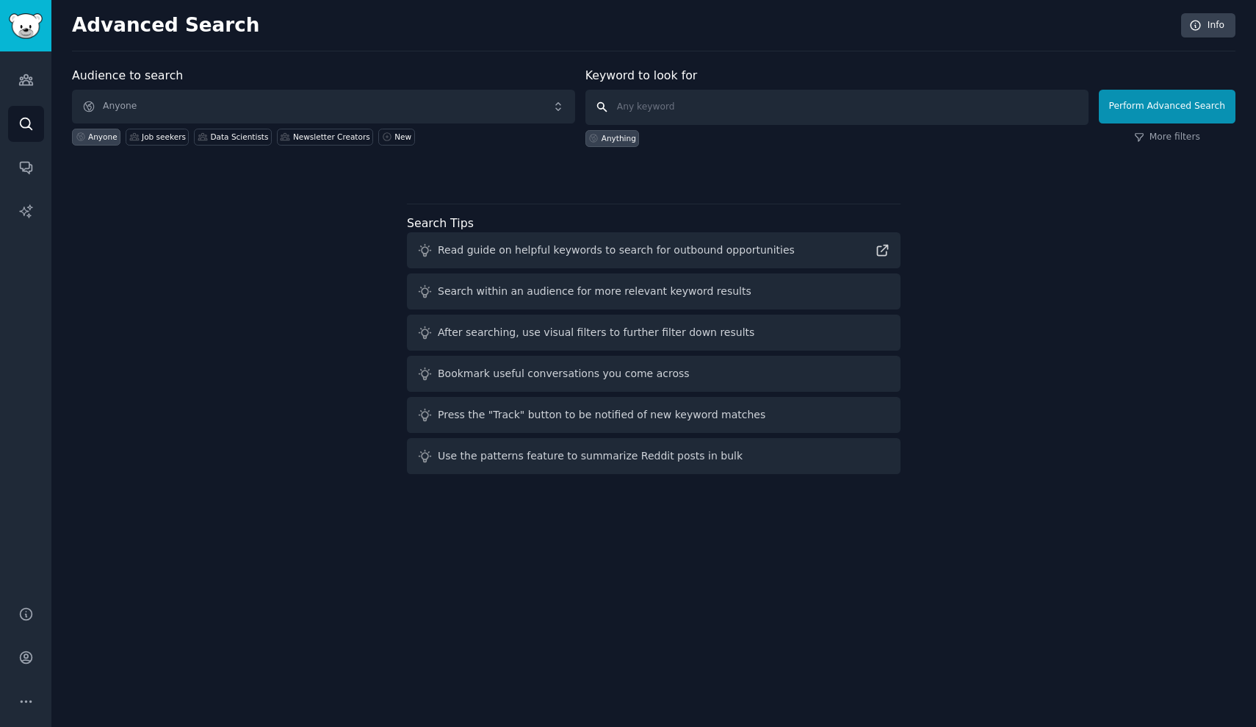
click at [995, 107] on input "text" at bounding box center [837, 107] width 503 height 35
click at [1124, 107] on button "Perform Advanced Search" at bounding box center [1167, 107] width 137 height 34
click at [193, 104] on span "Anyone" at bounding box center [323, 107] width 503 height 34
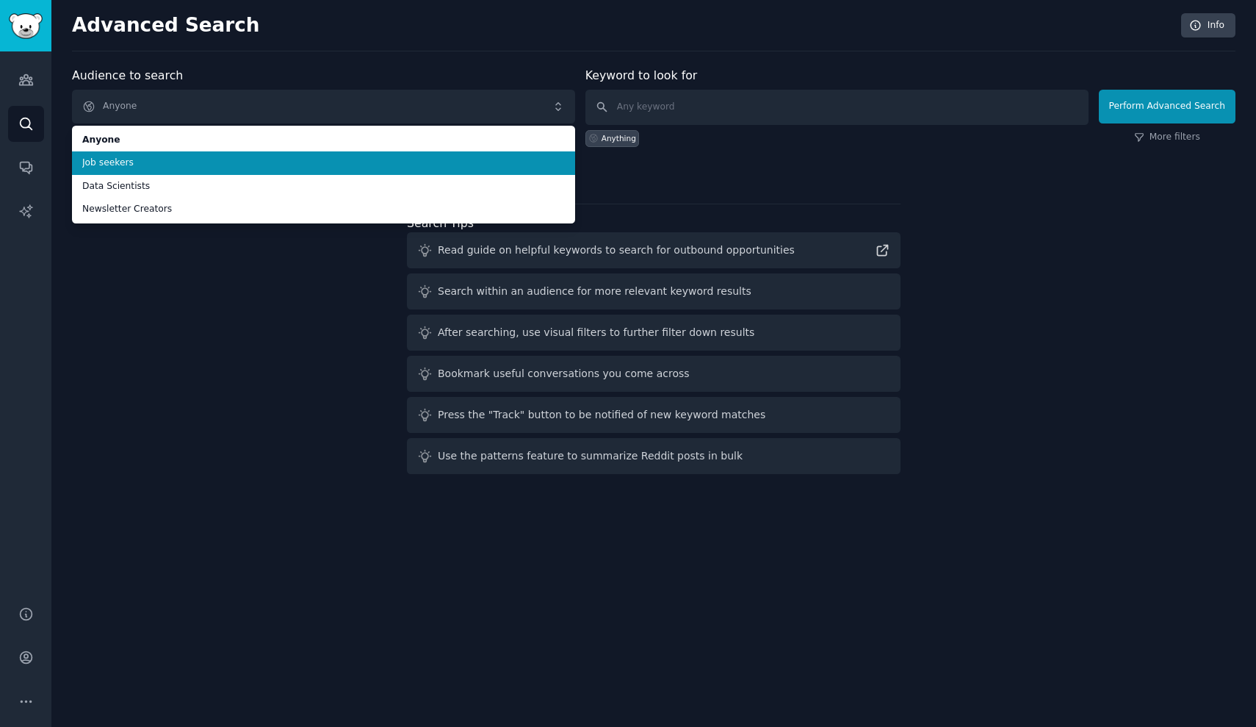
click at [197, 167] on span "Job seekers" at bounding box center [323, 162] width 483 height 13
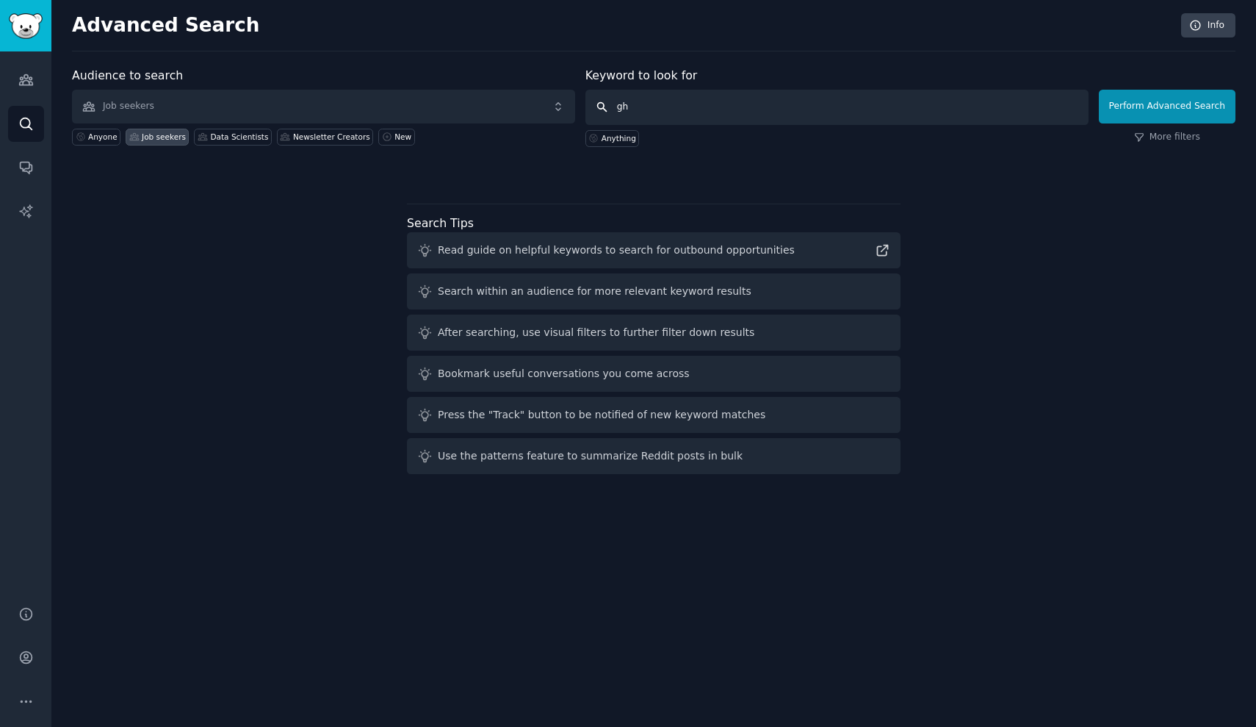
type input "g"
click at [1130, 113] on button "Perform Advanced Search" at bounding box center [1167, 107] width 137 height 34
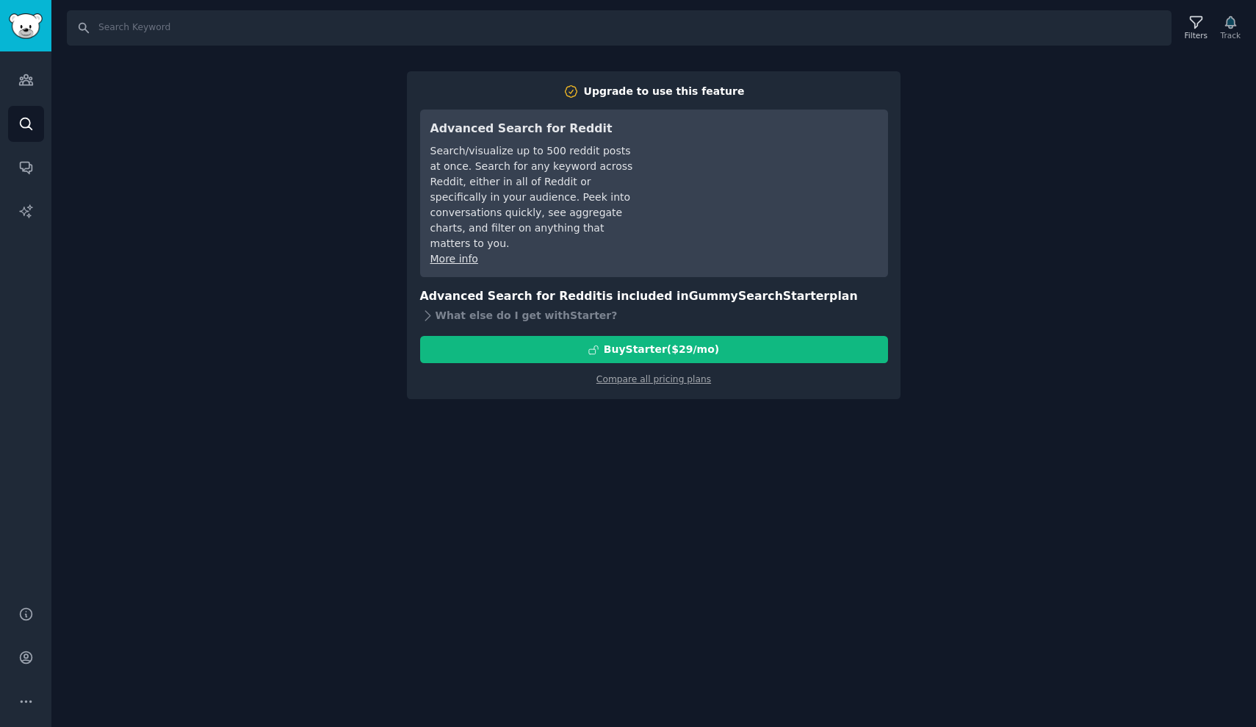
click at [305, 407] on div "Search Filters Track Upgrade to use this feature Advanced Search for Reddit Sea…" at bounding box center [653, 363] width 1205 height 727
